Goal: Information Seeking & Learning: Learn about a topic

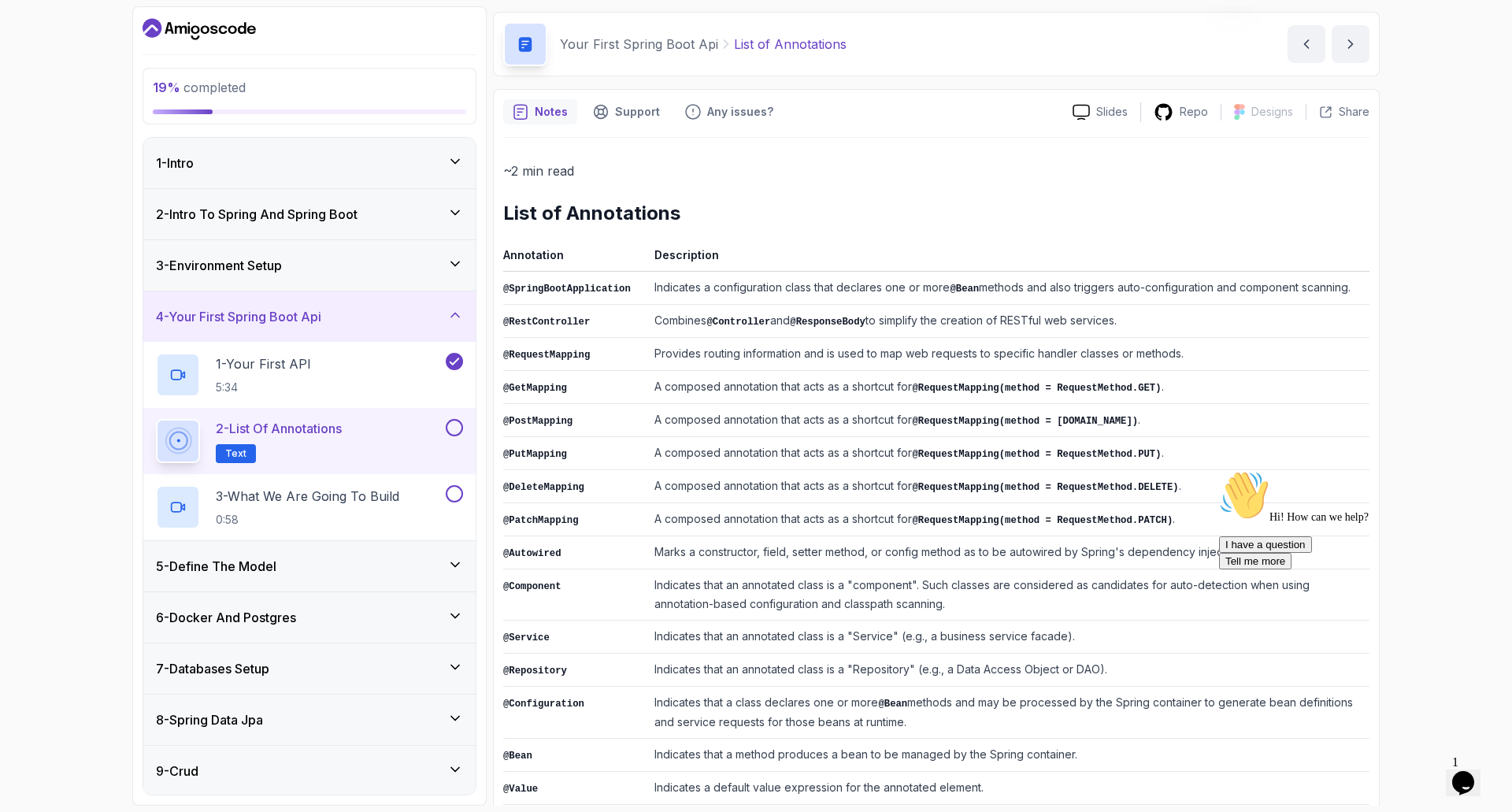
scroll to position [79, 0]
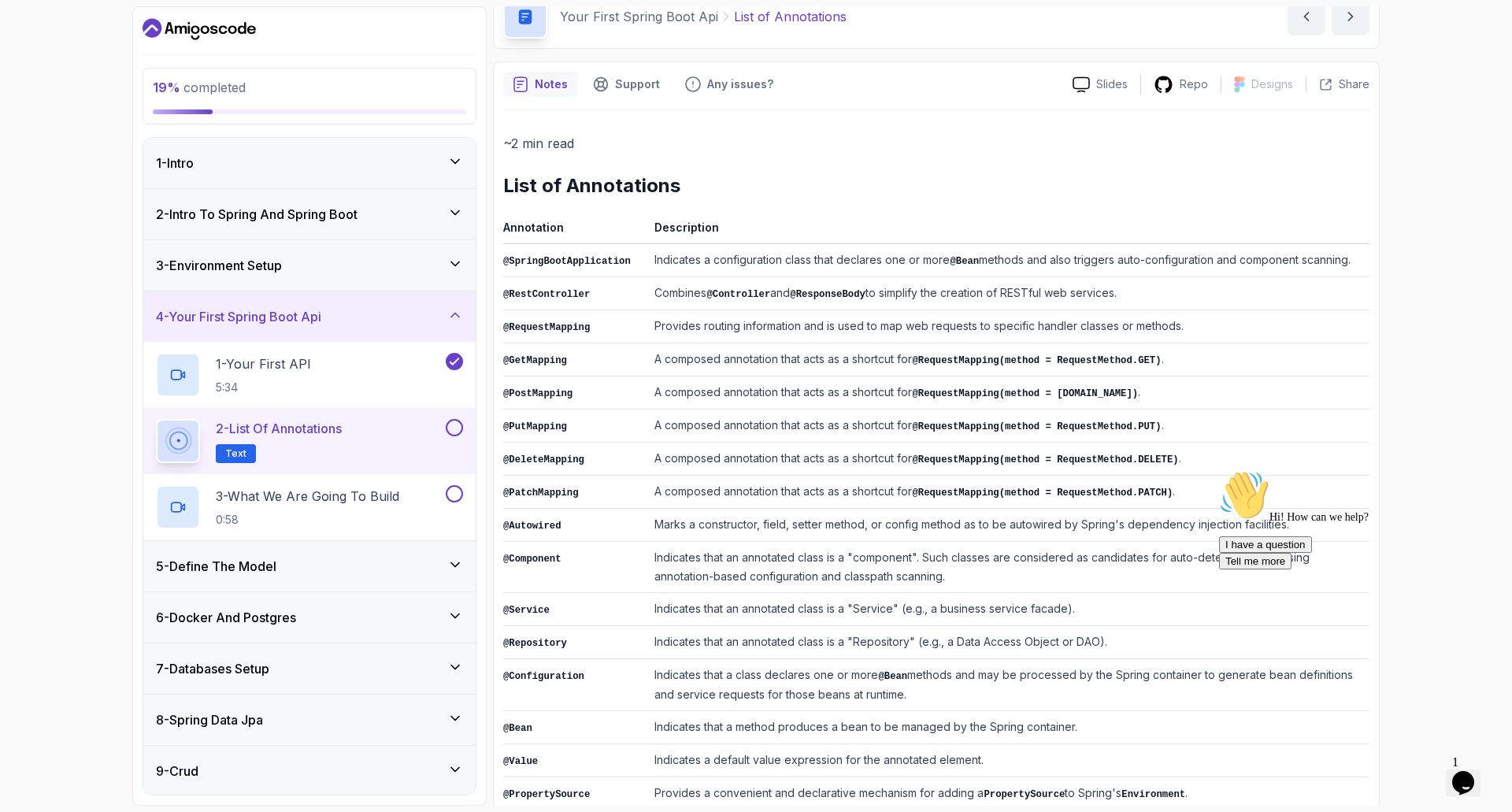
click at [1462, 778] on icon "$i18n('chat', 'chat_widget')" at bounding box center [1464, 782] width 22 height 23
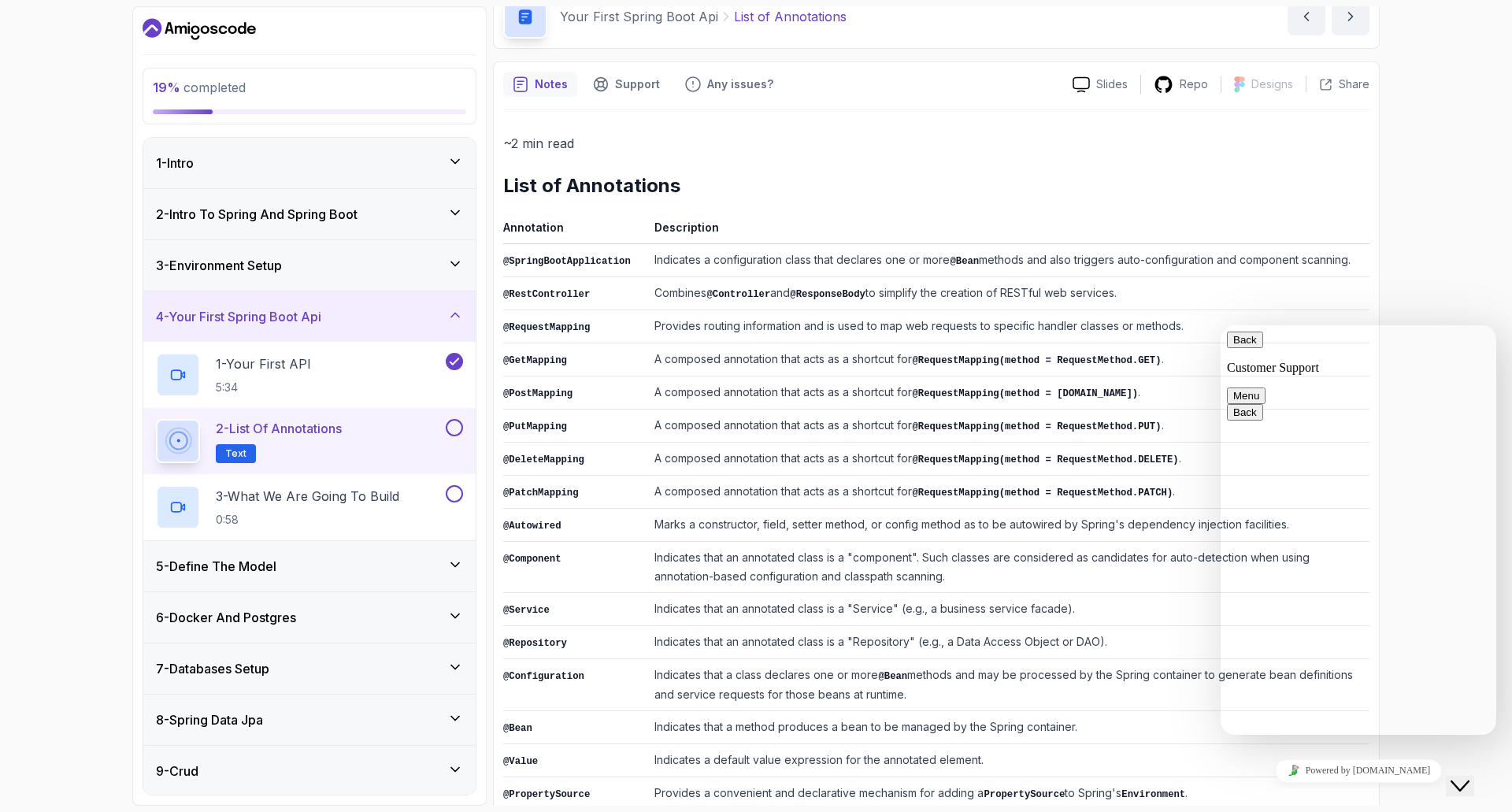
click at [1258, 360] on p "Customer Support" at bounding box center [1358, 367] width 263 height 14
click at [1221, 325] on textarea at bounding box center [1221, 325] width 0 height 0
click at [1246, 348] on button "Back" at bounding box center [1245, 340] width 36 height 17
click at [1452, 777] on div "Close Chat This icon closes the chat window." at bounding box center [1460, 786] width 19 height 19
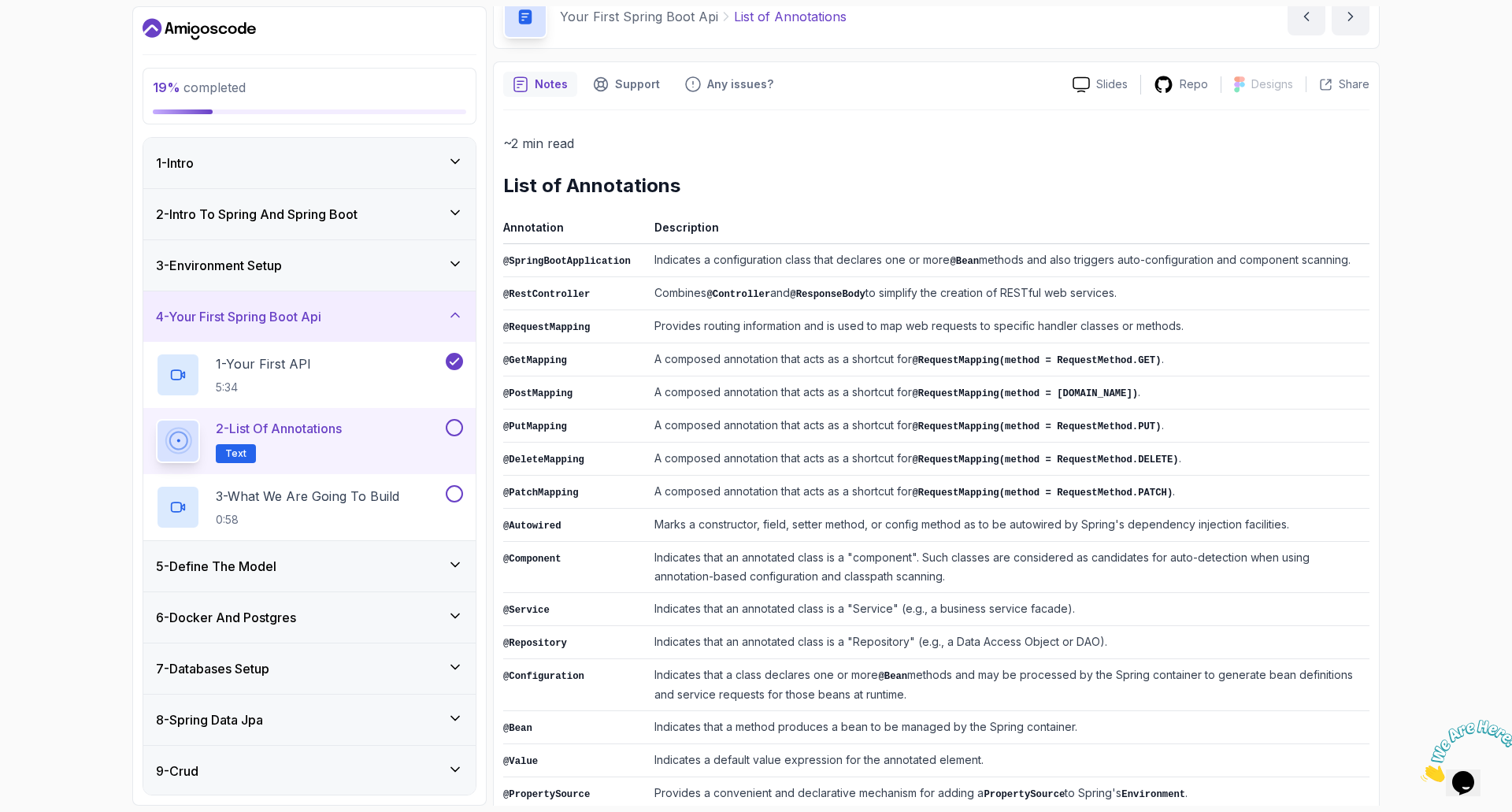
click at [250, 453] on p "Text" at bounding box center [235, 453] width 40 height 19
click at [242, 453] on span "Text" at bounding box center [236, 454] width 21 height 13
click at [241, 453] on span "Text" at bounding box center [236, 454] width 21 height 13
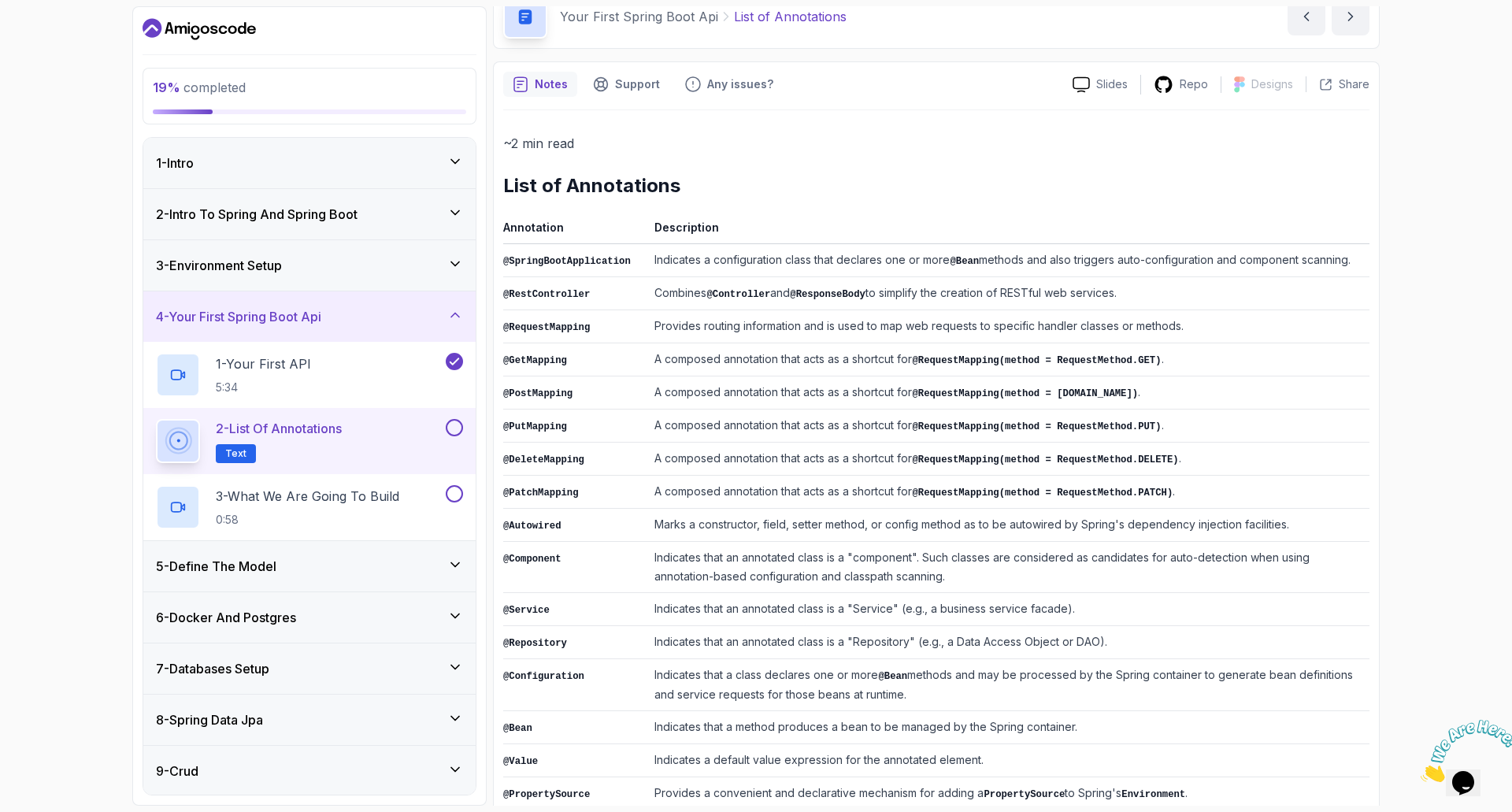
scroll to position [136, 0]
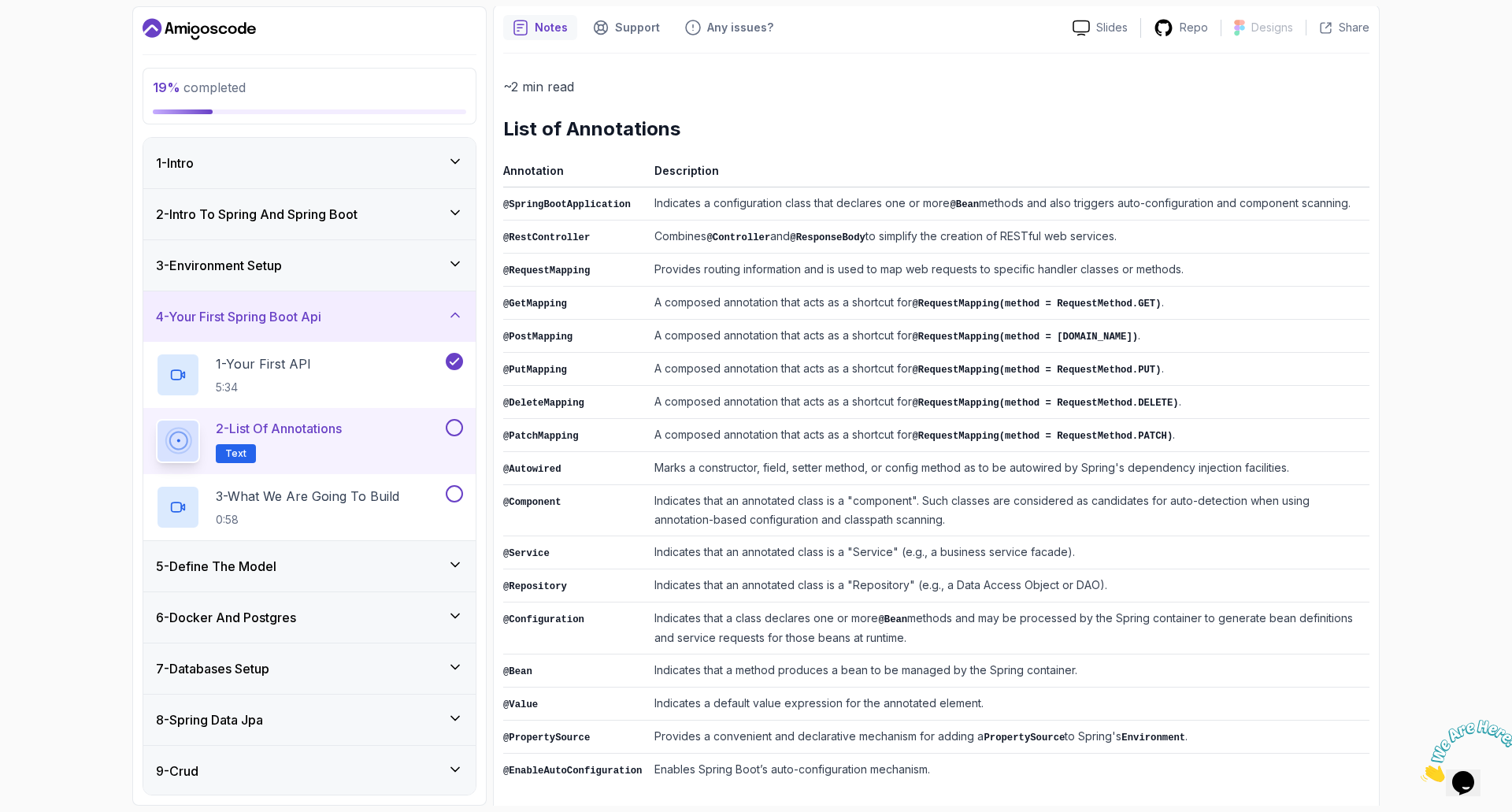
click at [229, 448] on span "Text" at bounding box center [236, 454] width 21 height 13
click at [229, 451] on span "Text" at bounding box center [236, 454] width 21 height 13
click at [463, 426] on div "2 - List of Annotations Text" at bounding box center [309, 440] width 332 height 66
click at [452, 428] on button at bounding box center [454, 427] width 18 height 18
click at [452, 428] on icon at bounding box center [454, 427] width 14 height 16
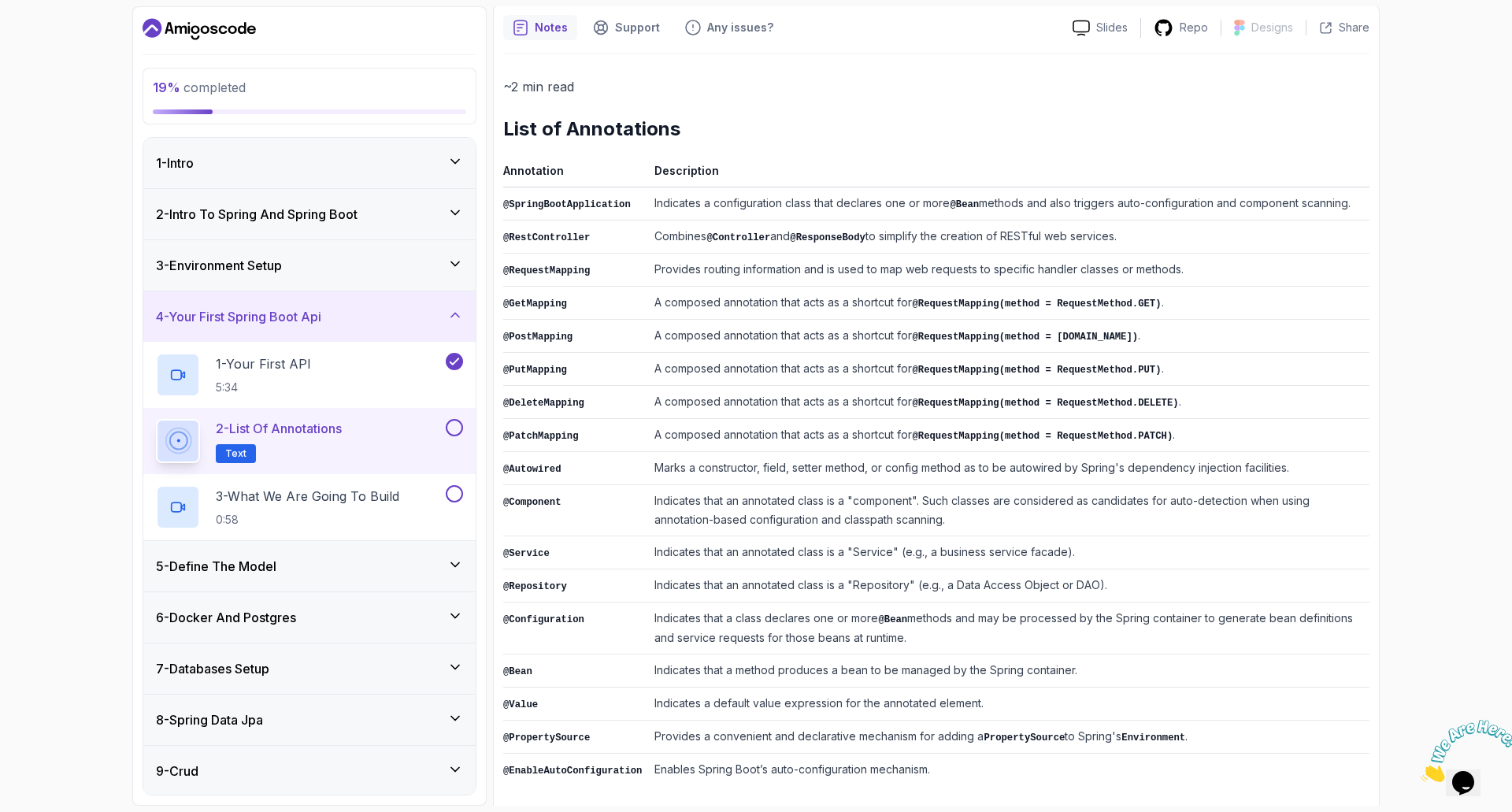
click at [454, 427] on button at bounding box center [454, 427] width 18 height 18
click at [454, 427] on icon at bounding box center [454, 427] width 14 height 16
click at [458, 419] on button at bounding box center [454, 427] width 18 height 18
click at [454, 491] on button at bounding box center [454, 493] width 18 height 18
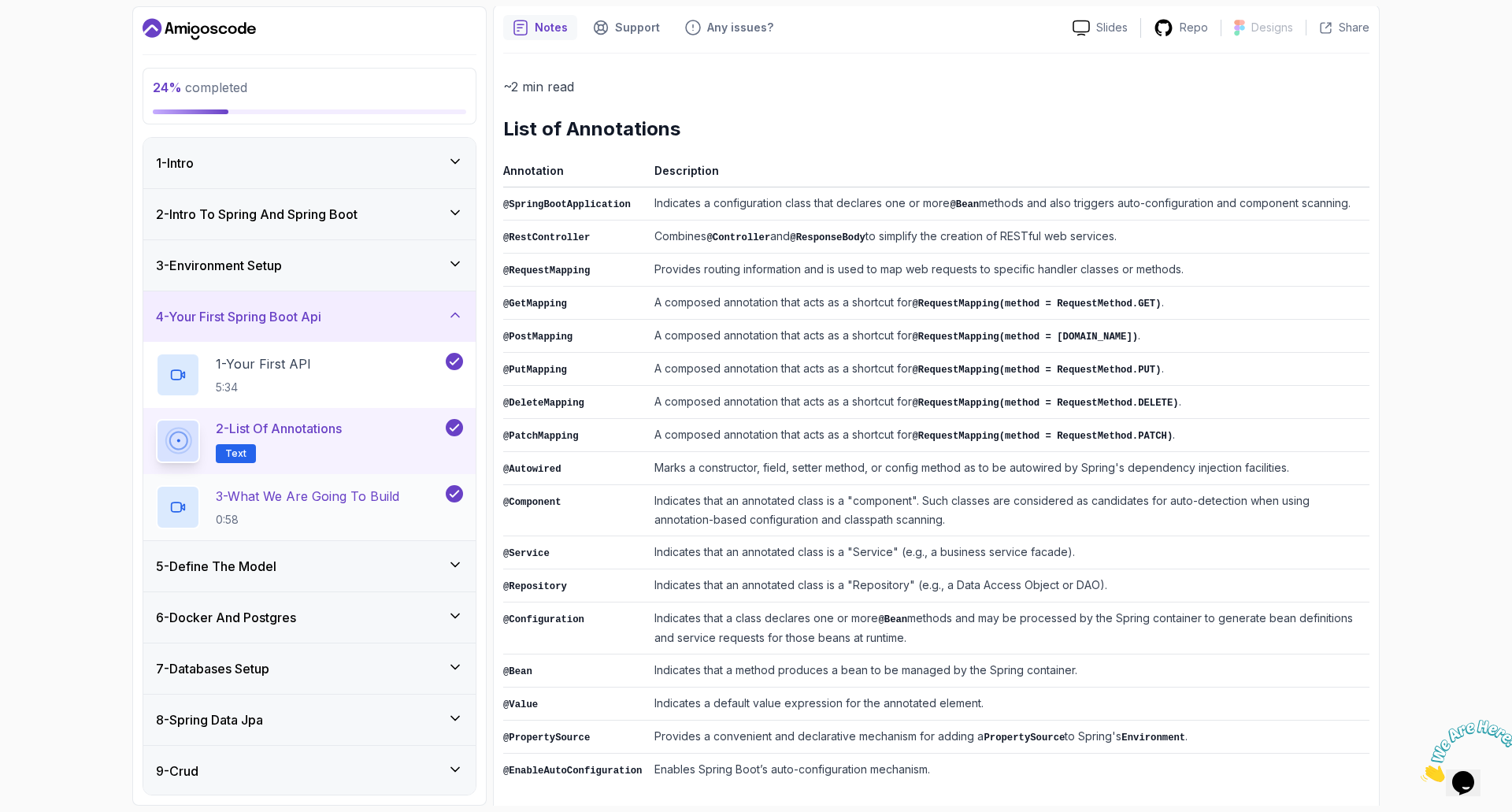
click at [397, 488] on p "3 - What We Are Going To Build" at bounding box center [307, 496] width 184 height 19
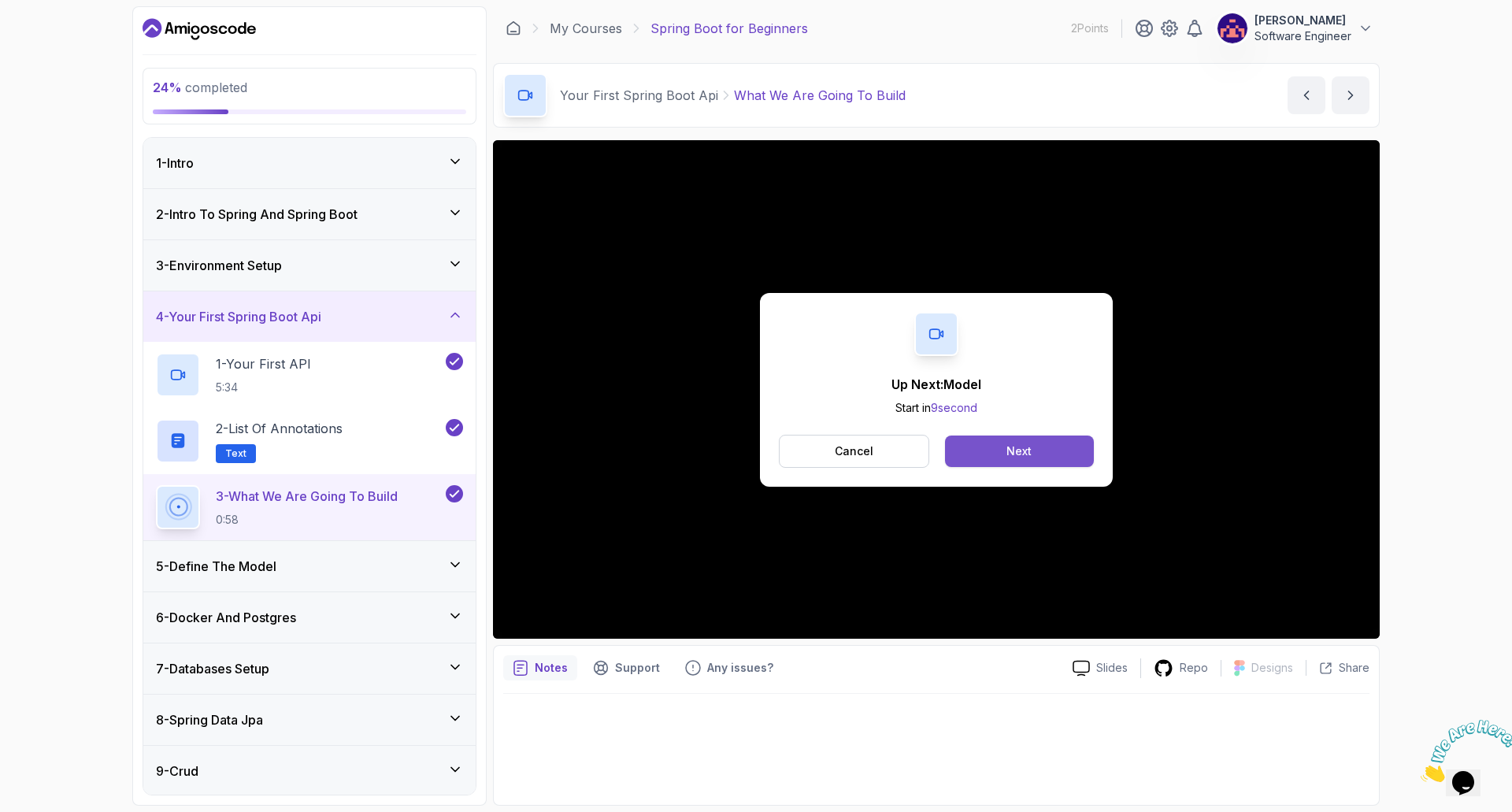
click at [1016, 449] on div "Next" at bounding box center [1019, 452] width 25 height 16
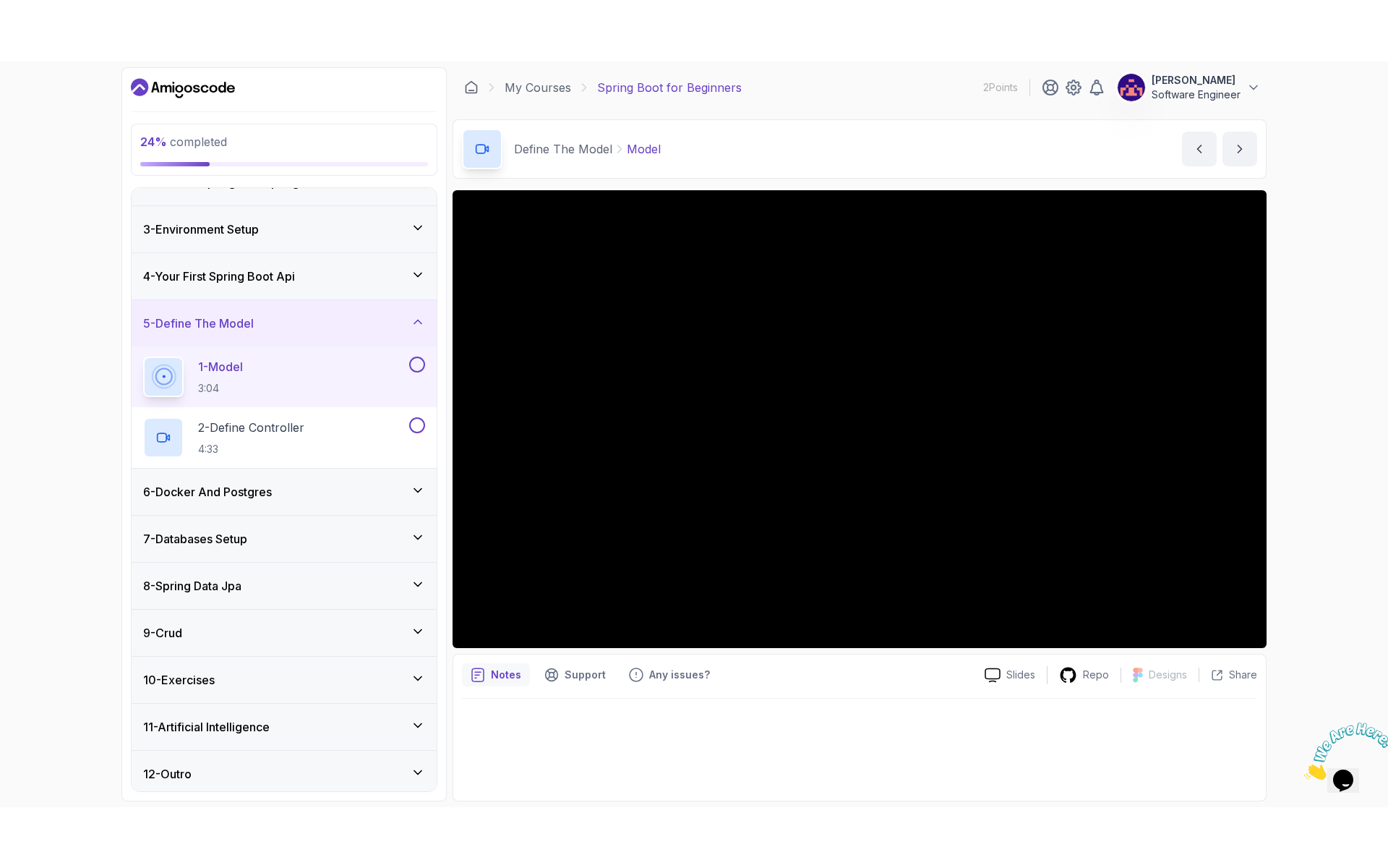
scroll to position [82, 0]
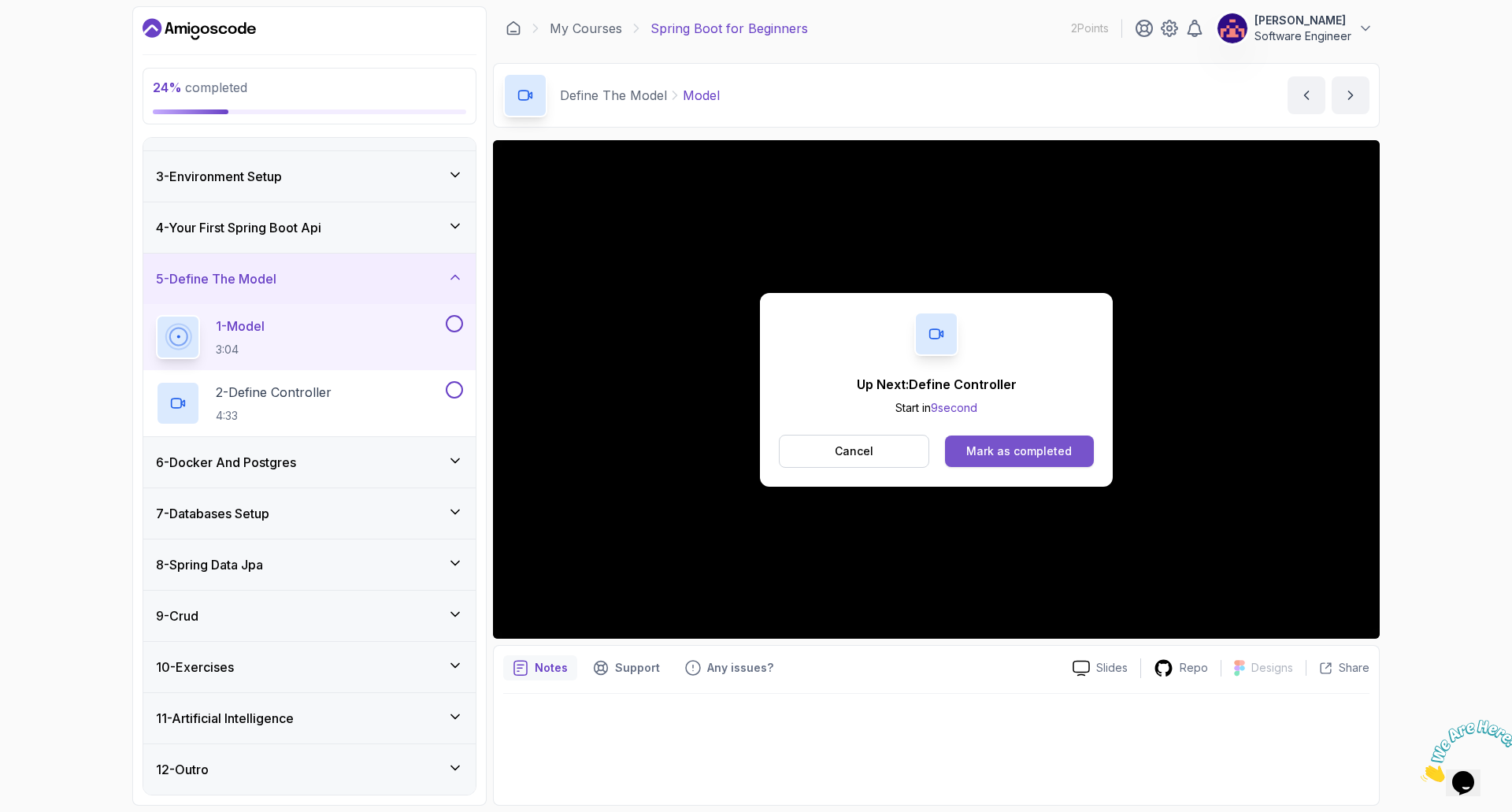
click at [1066, 444] on div "Mark as completed" at bounding box center [1020, 452] width 106 height 16
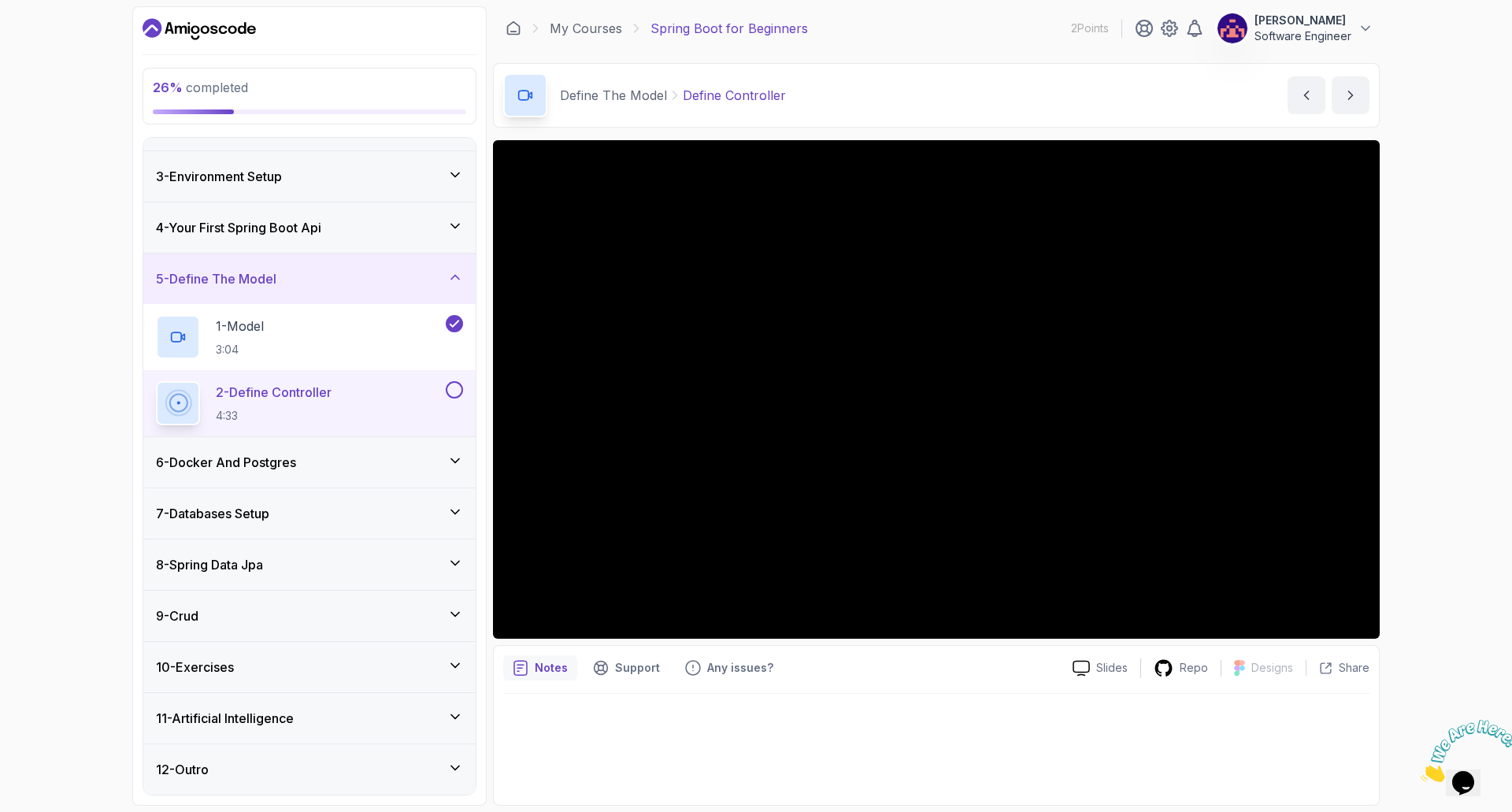
click at [1445, 417] on div "26 % completed 1 - Intro 2 - Intro To Spring And Spring Boot 3 - Environment Se…" at bounding box center [756, 406] width 1512 height 812
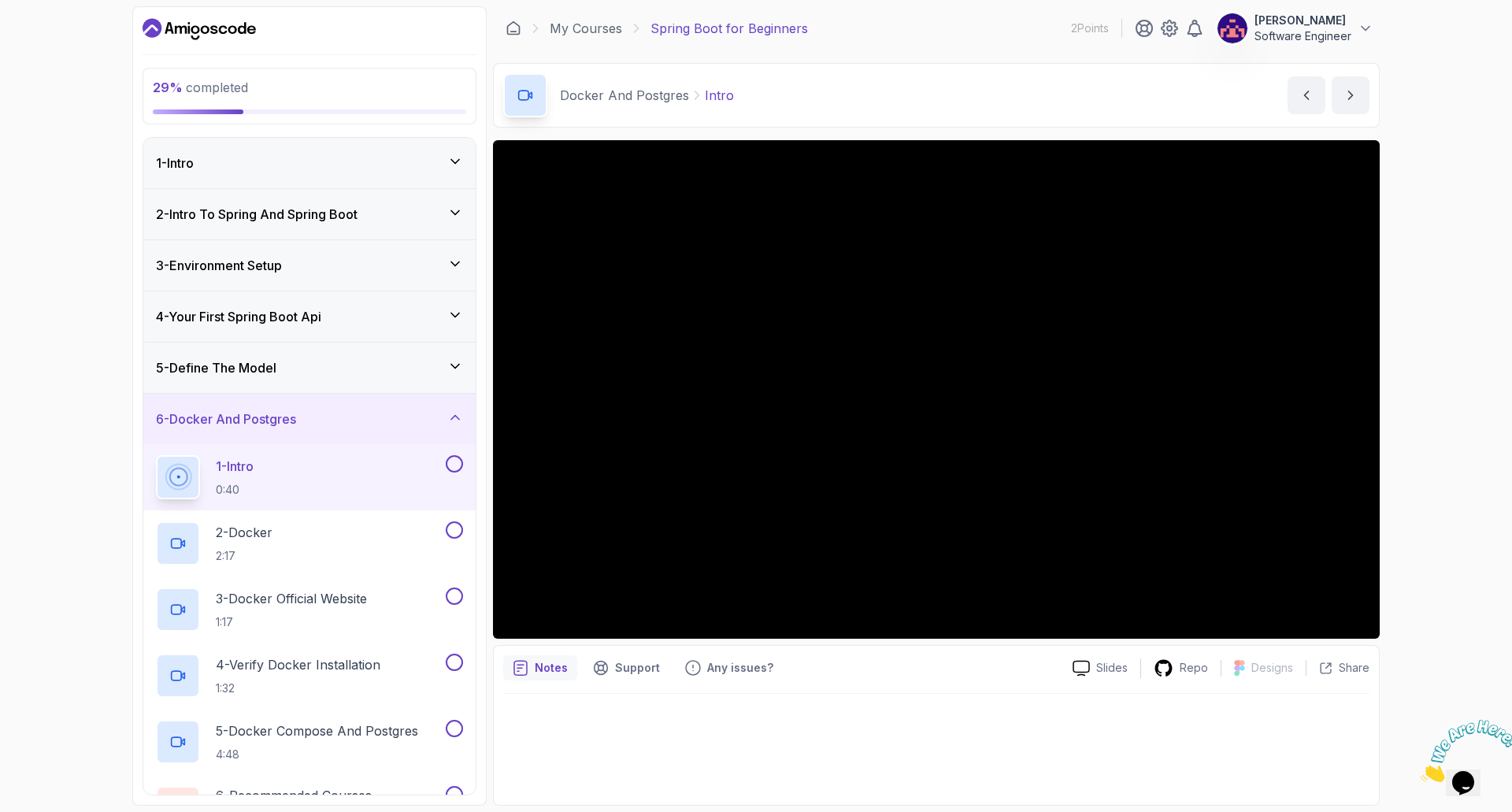
click at [246, 321] on h3 "4 - Your First Spring Boot Api" at bounding box center [239, 317] width 165 height 19
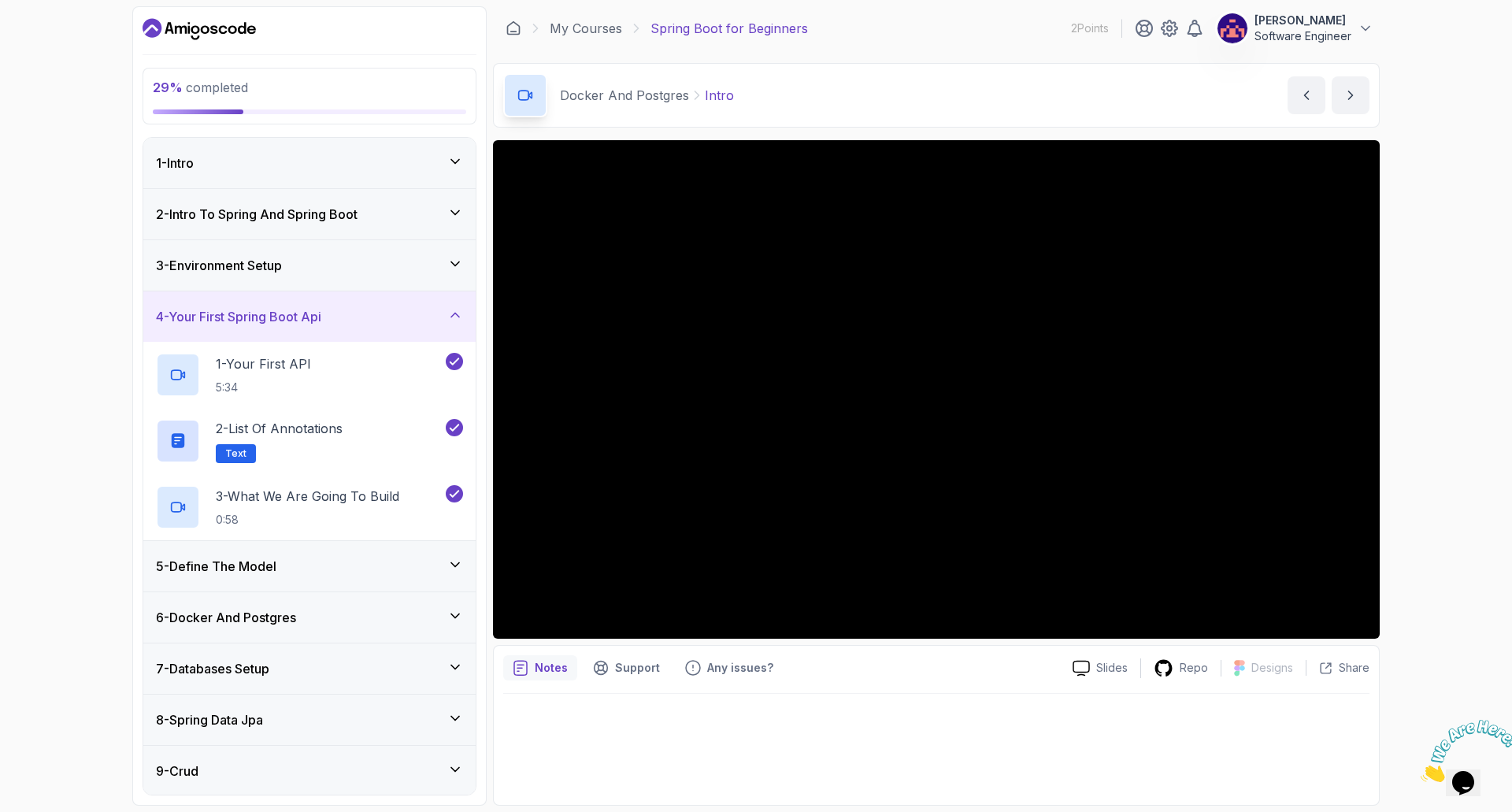
click at [189, 560] on h3 "5 - Define The Model" at bounding box center [216, 567] width 121 height 19
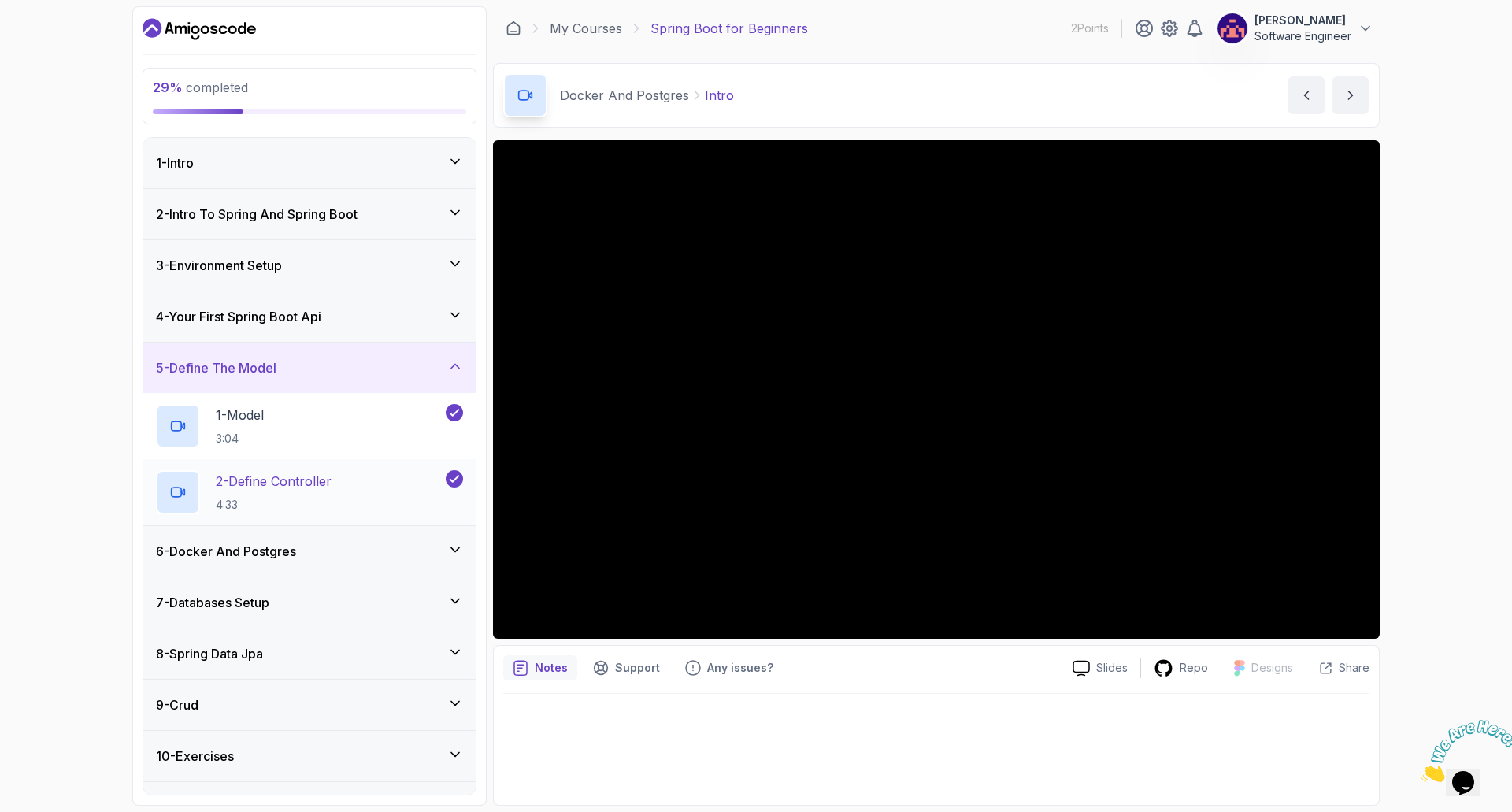
click at [294, 490] on p "2 - Define Controller" at bounding box center [273, 481] width 116 height 19
